Goal: Information Seeking & Learning: Learn about a topic

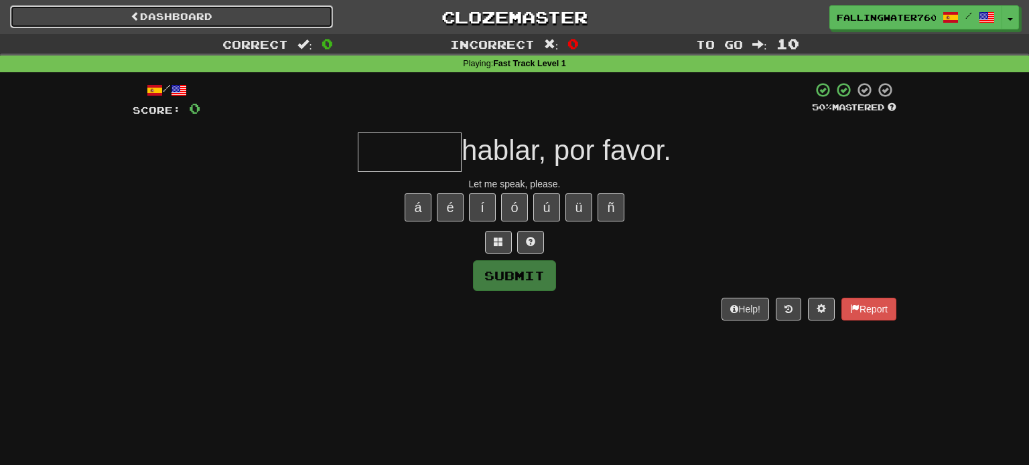
click at [218, 17] on link "Dashboard" at bounding box center [171, 16] width 323 height 23
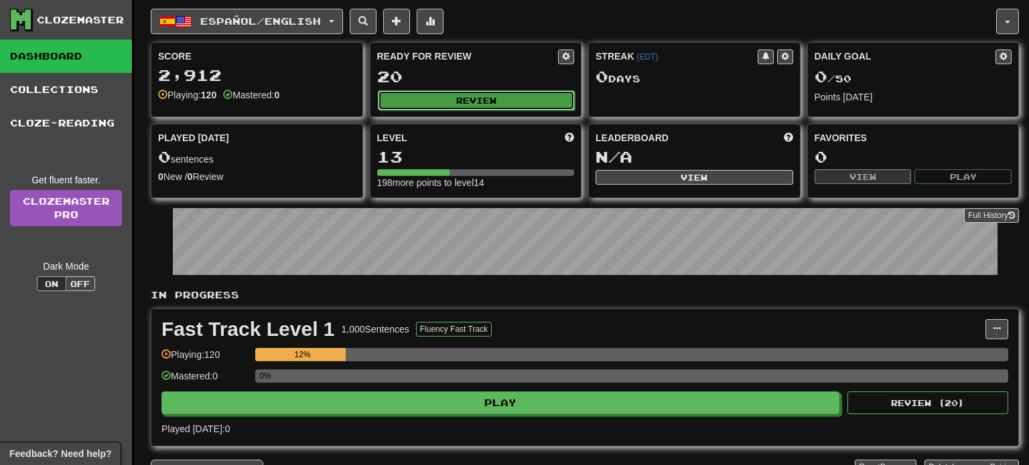
click at [456, 98] on button "Review" at bounding box center [477, 100] width 198 height 20
select select "**"
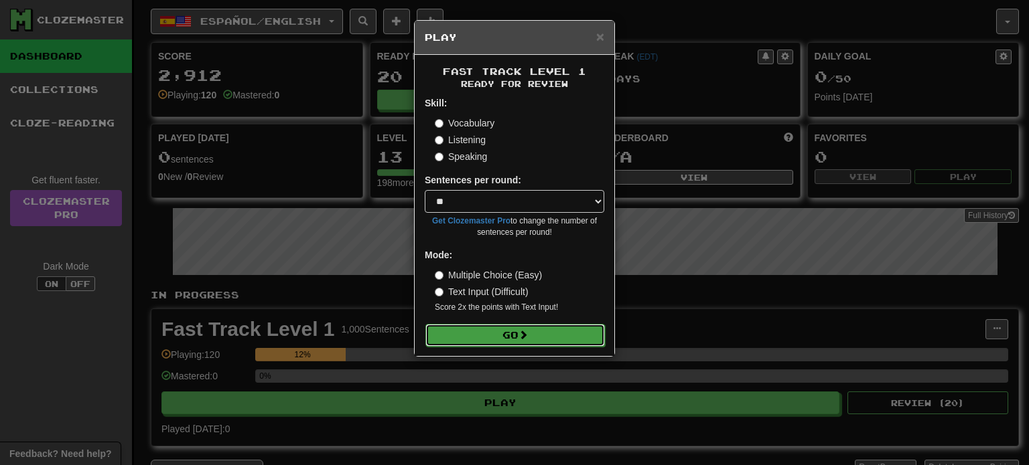
click at [534, 336] on button "Go" at bounding box center [514, 335] width 179 height 23
